Goal: Task Accomplishment & Management: Complete application form

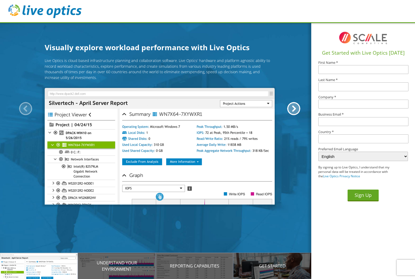
click at [354, 119] on input "text" at bounding box center [363, 121] width 90 height 9
click at [348, 99] on div "Company *" at bounding box center [363, 101] width 90 height 13
click at [348, 101] on input "text" at bounding box center [363, 104] width 90 height 9
paste input "[URL][DOMAIN_NAME]"
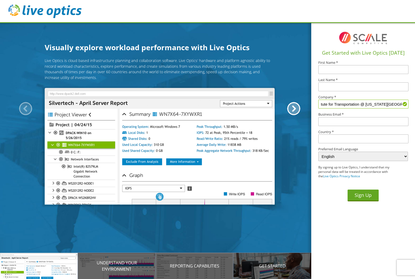
type input "Institute for Transportation @ [US_STATE][GEOGRAPHIC_DATA]"
type input "[PERSON_NAME]"
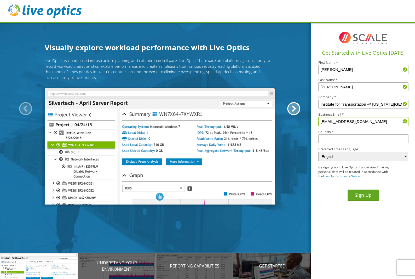
type input "[EMAIL_ADDRESS][DOMAIN_NAME]"
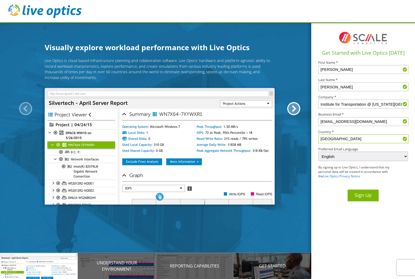
type input "[GEOGRAPHIC_DATA]"
click at [362, 191] on button "Sign Up" at bounding box center [362, 195] width 31 height 12
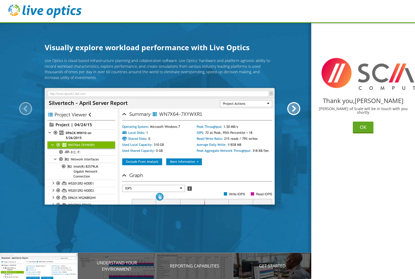
drag, startPoint x: 363, startPoint y: 128, endPoint x: 329, endPoint y: 138, distance: 35.5
click at [363, 128] on button "OK" at bounding box center [363, 127] width 21 height 12
